Goal: Navigation & Orientation: Find specific page/section

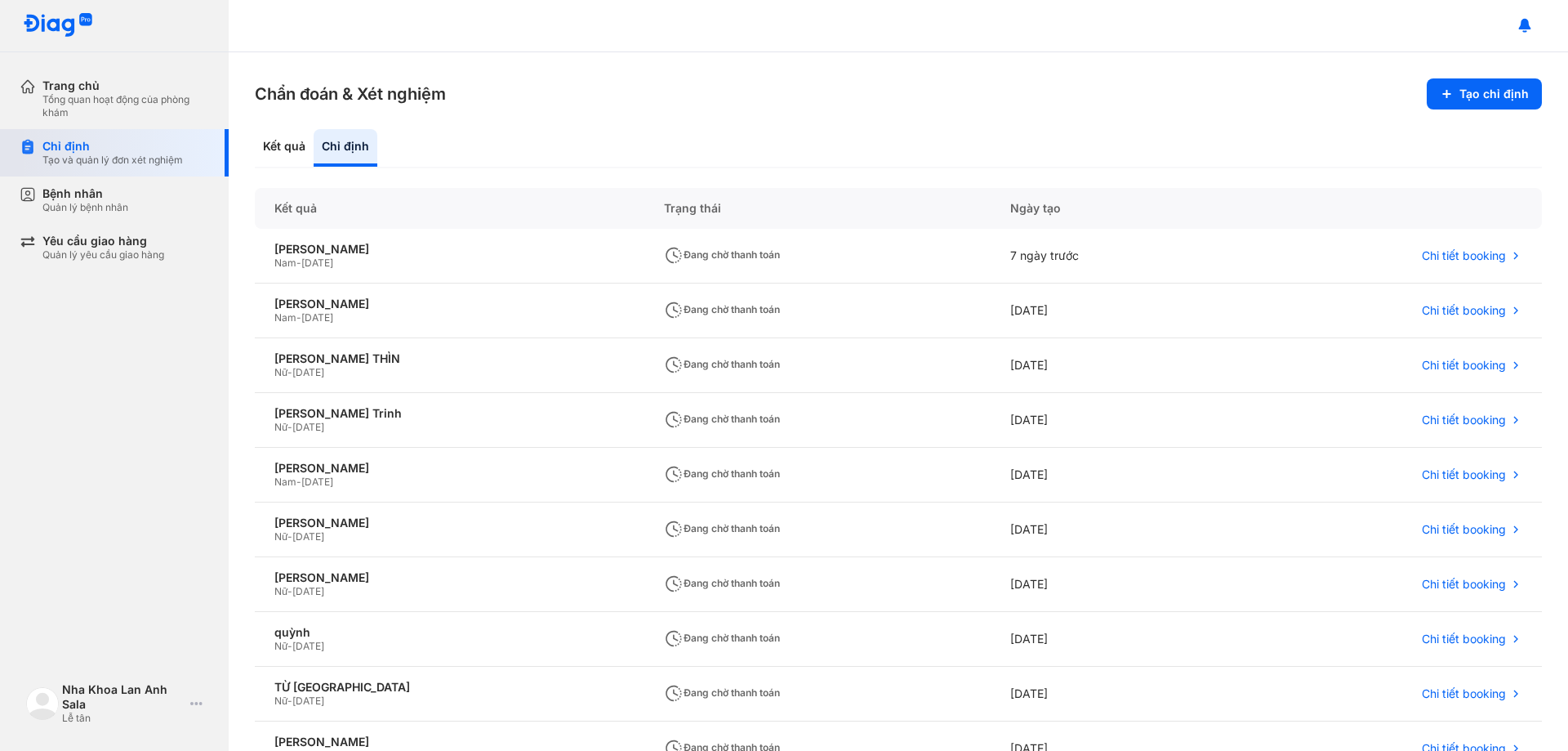
click at [116, 152] on div "Chỉ định" at bounding box center [112, 146] width 141 height 15
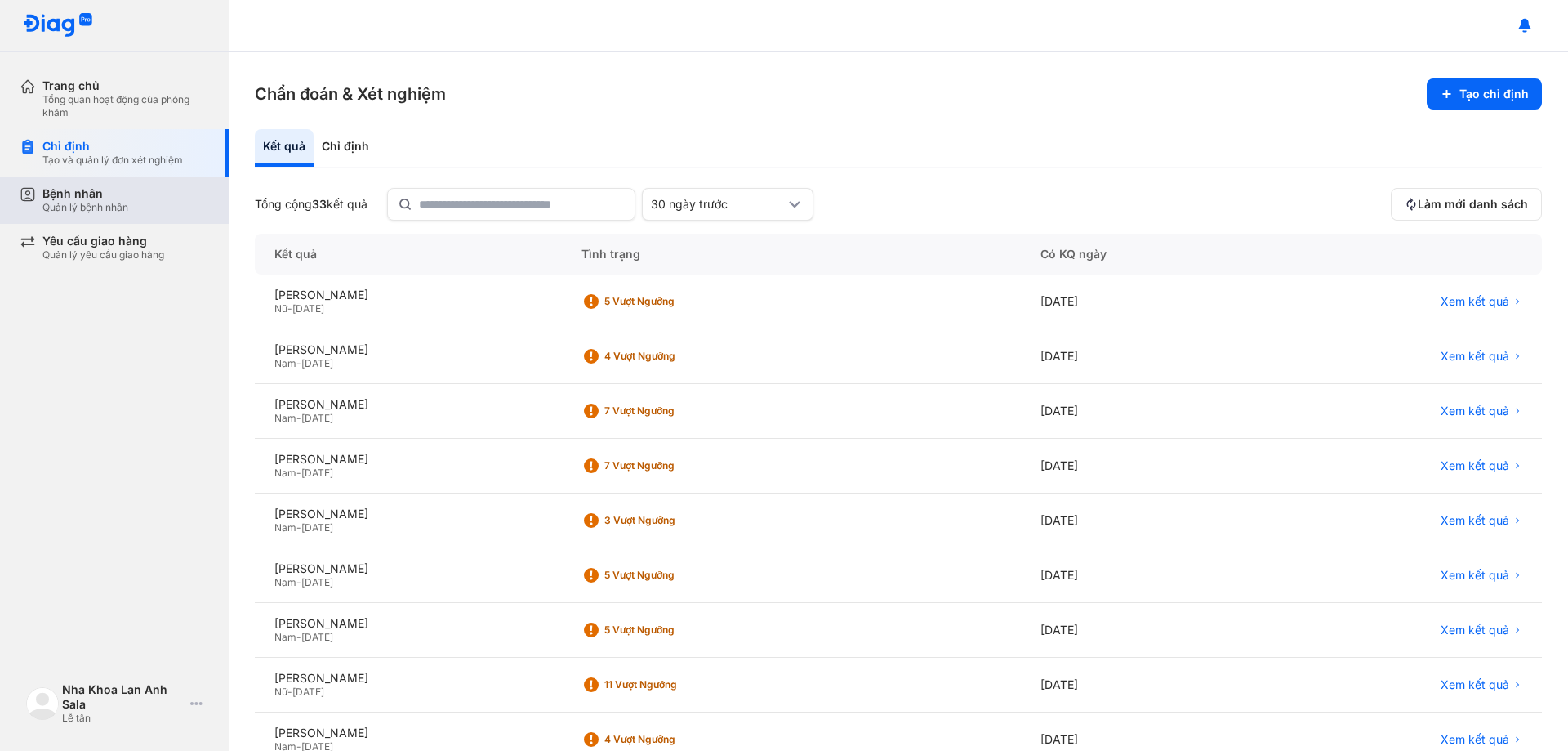
click at [119, 220] on div "Bệnh nhân Quản lý bệnh nhân" at bounding box center [124, 199] width 209 height 47
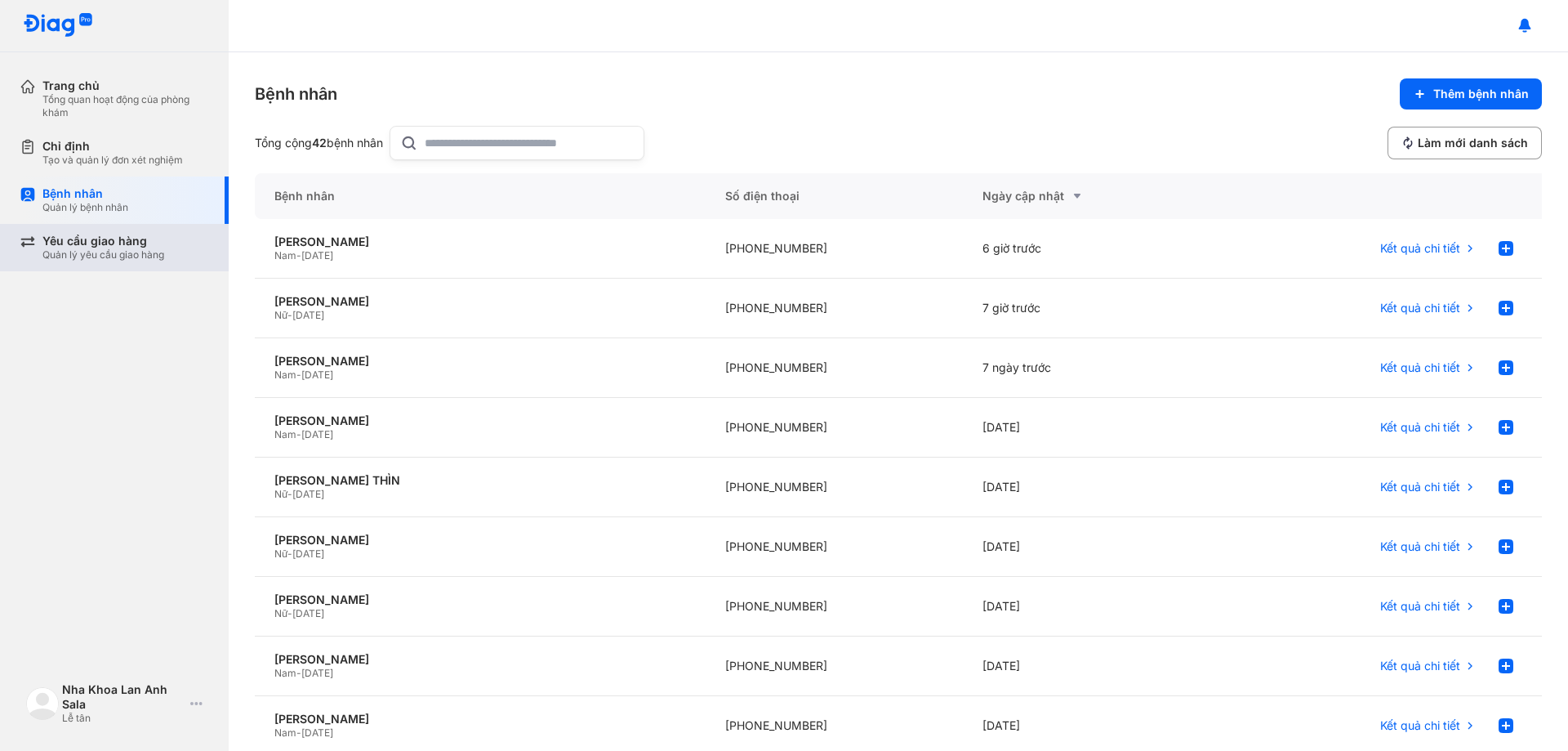
click at [106, 267] on div "Yêu cầu giao hàng Quản lý yêu cầu giao hàng" at bounding box center [124, 247] width 209 height 47
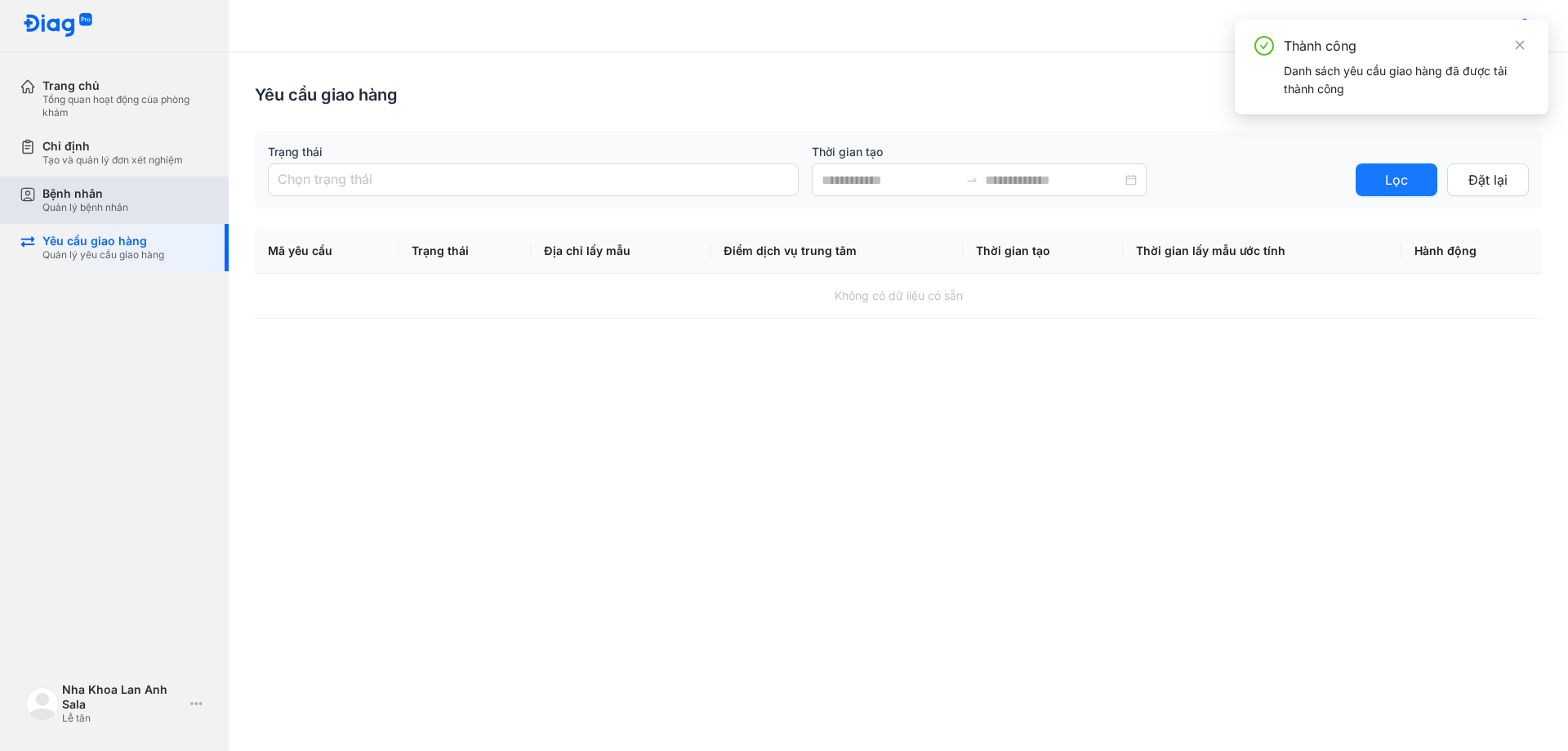
click at [123, 208] on div "Quản lý bệnh nhân" at bounding box center [85, 207] width 85 height 13
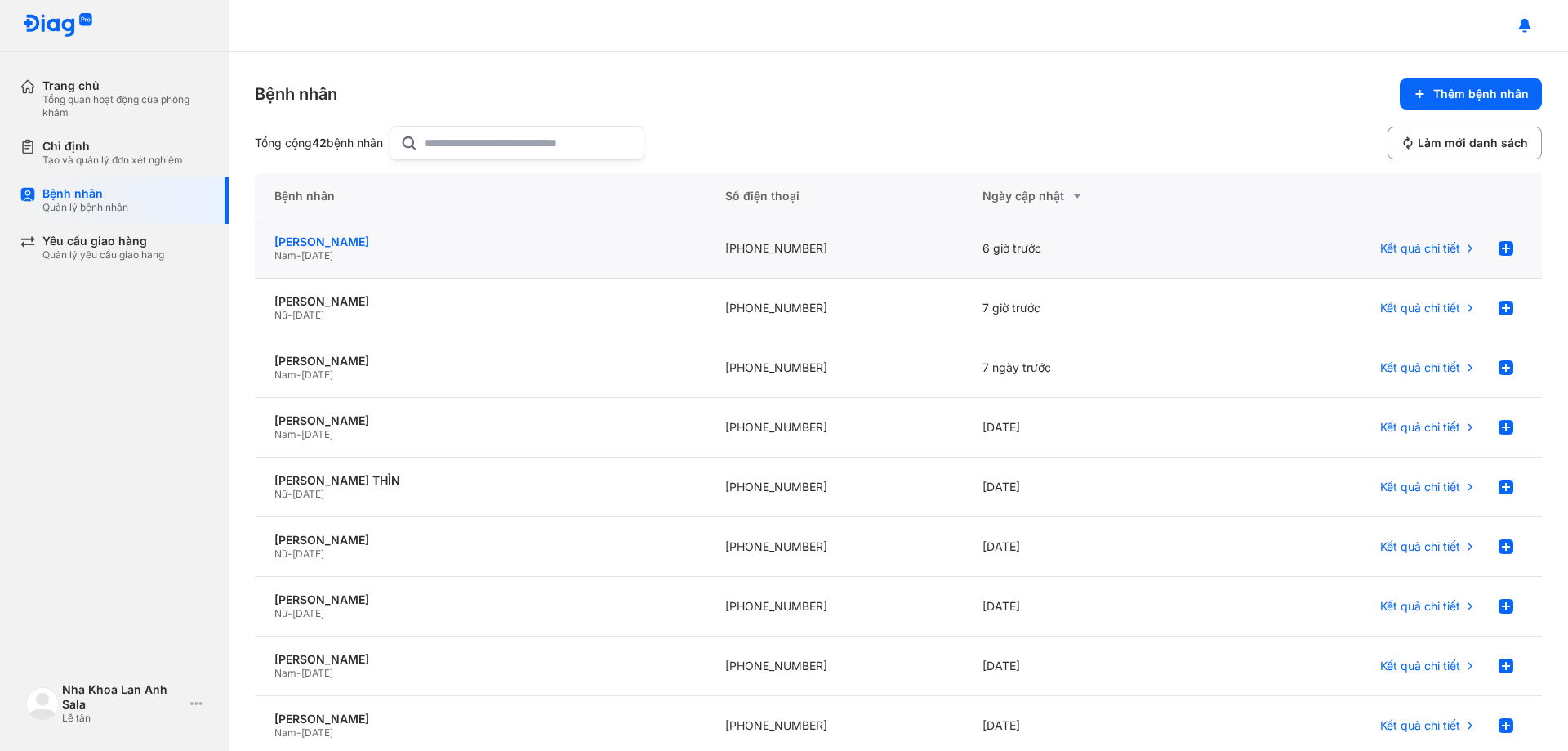
click at [507, 248] on div "[PERSON_NAME]" at bounding box center [480, 242] width 412 height 15
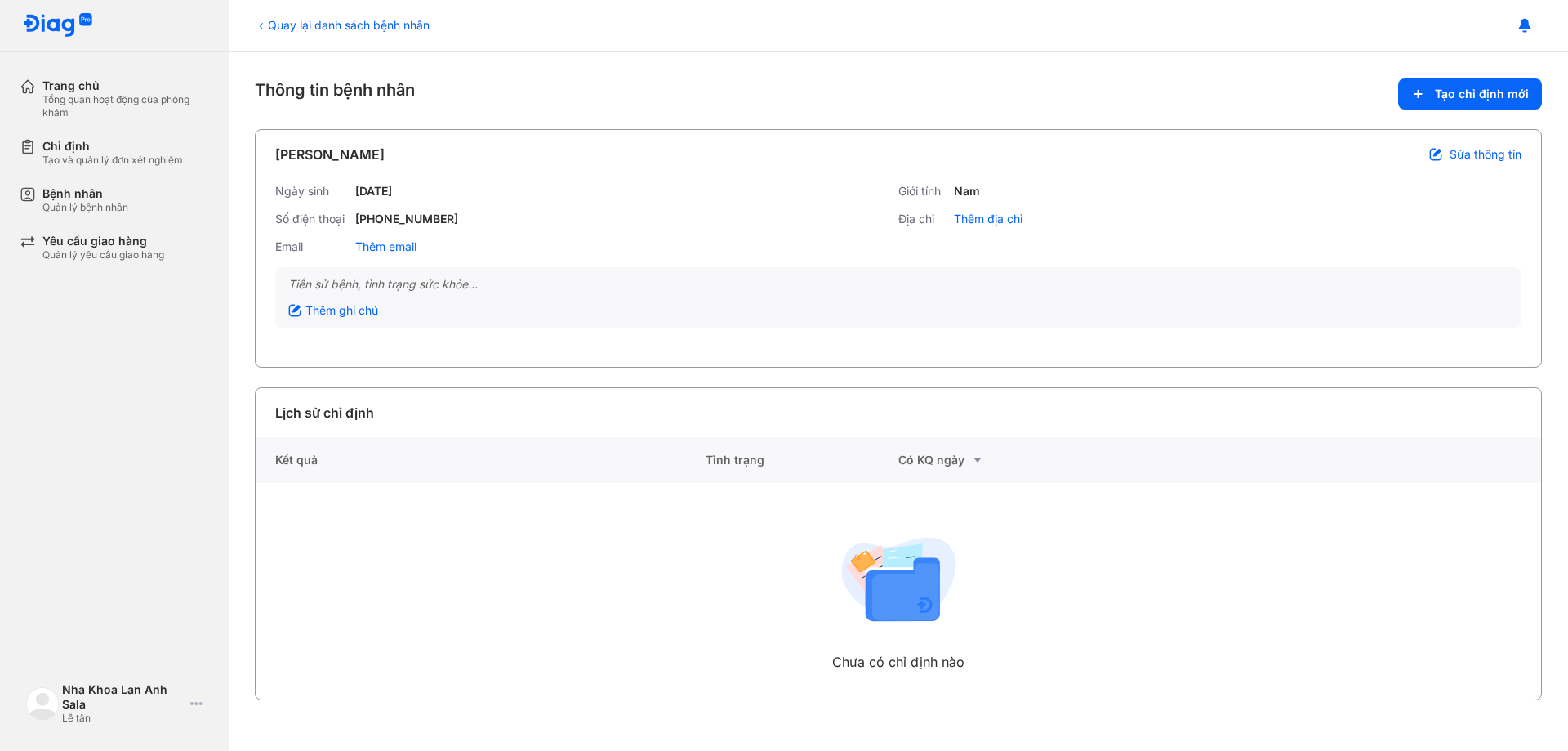
click at [72, 339] on div "Trang chủ Tổng quan hoạt động của phòng khám Chỉ định Tạo và quản lý đơn xét ng…" at bounding box center [114, 376] width 229 height 751
